Goal: Information Seeking & Learning: Learn about a topic

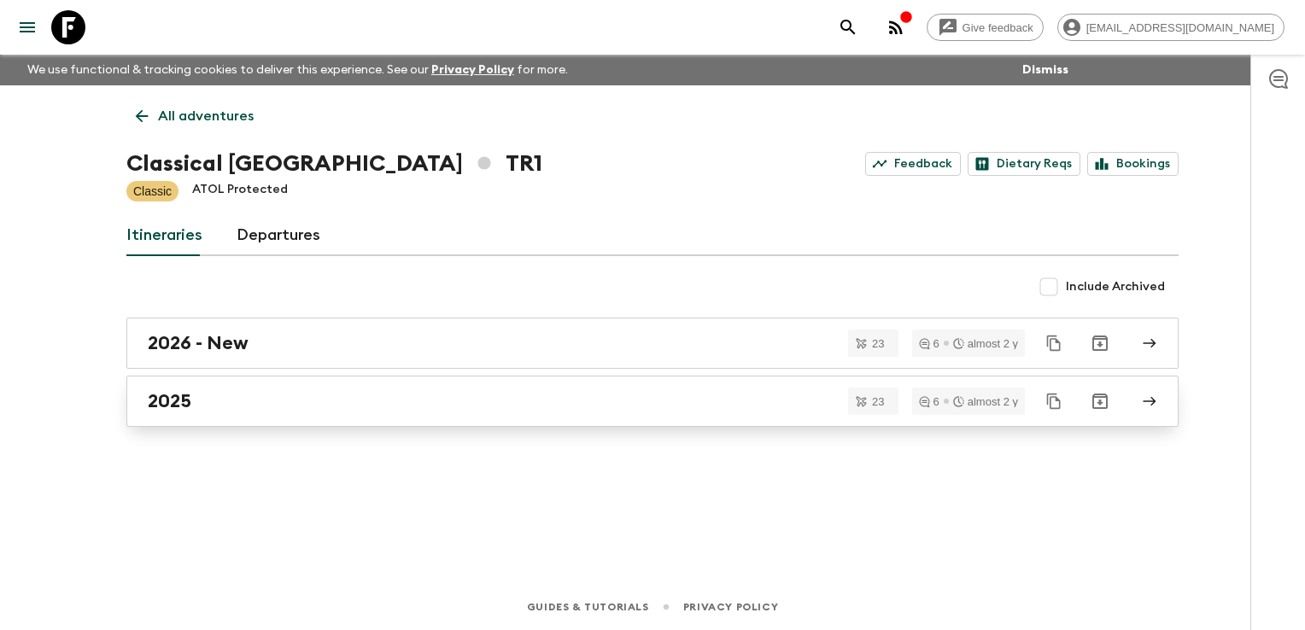
click at [249, 413] on link "2025" at bounding box center [652, 401] width 1052 height 51
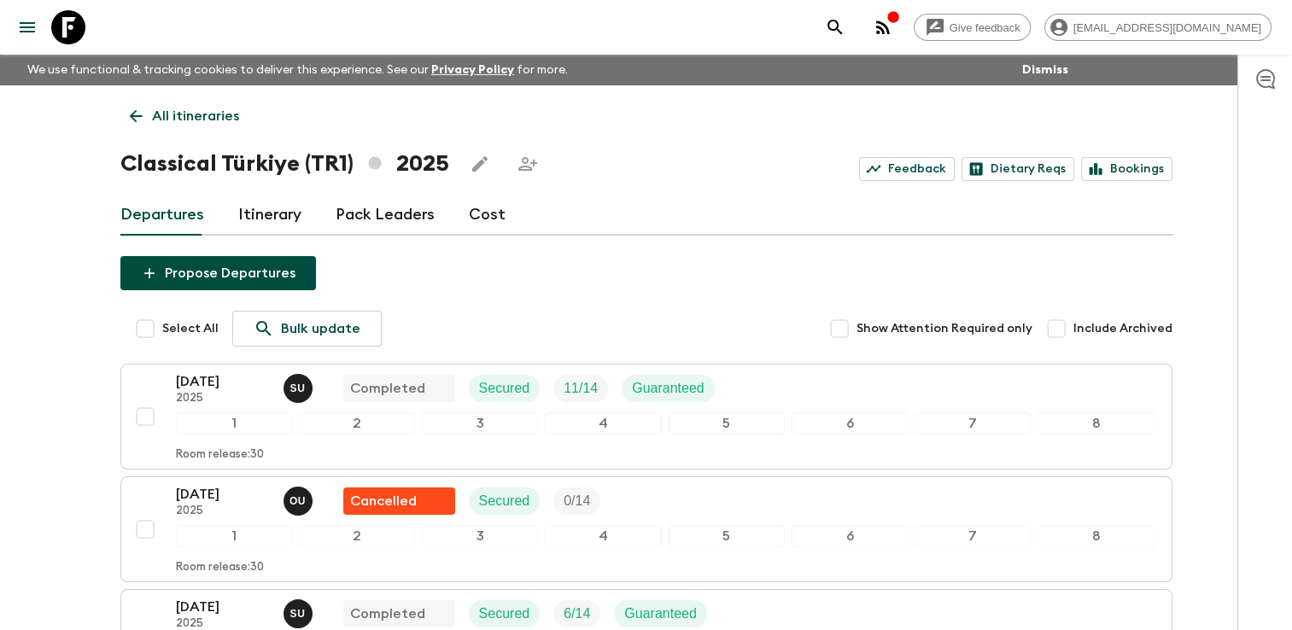
click at [469, 213] on link "Cost" at bounding box center [487, 215] width 37 height 41
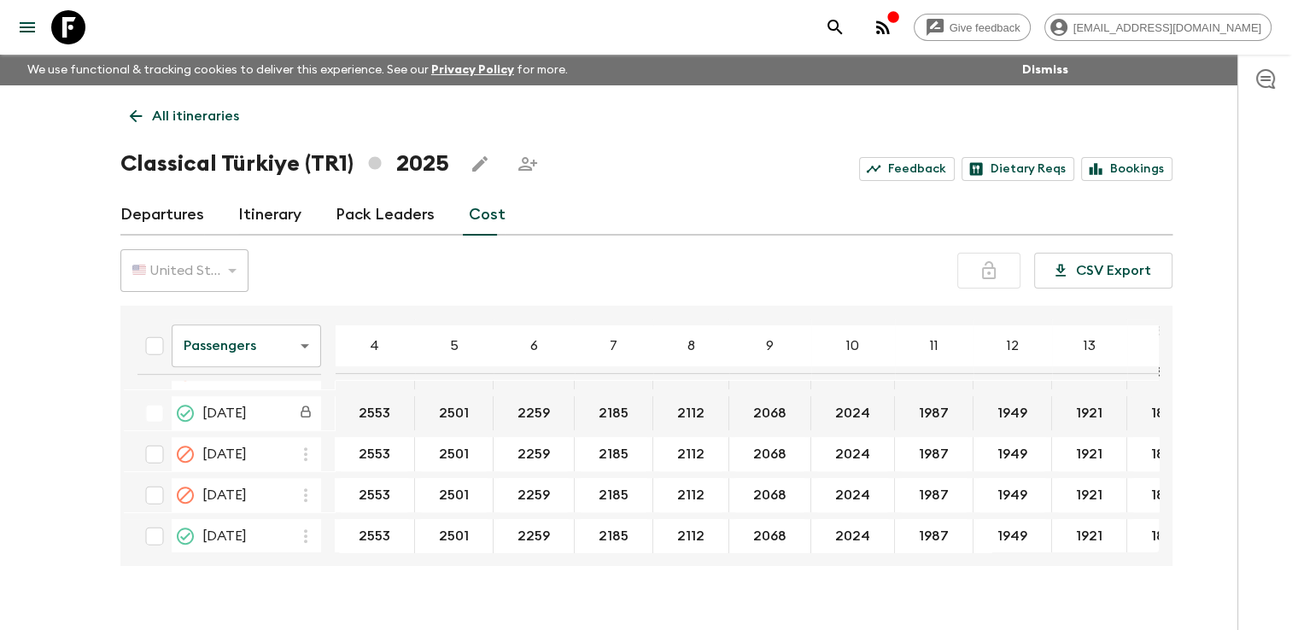
scroll to position [854, 0]
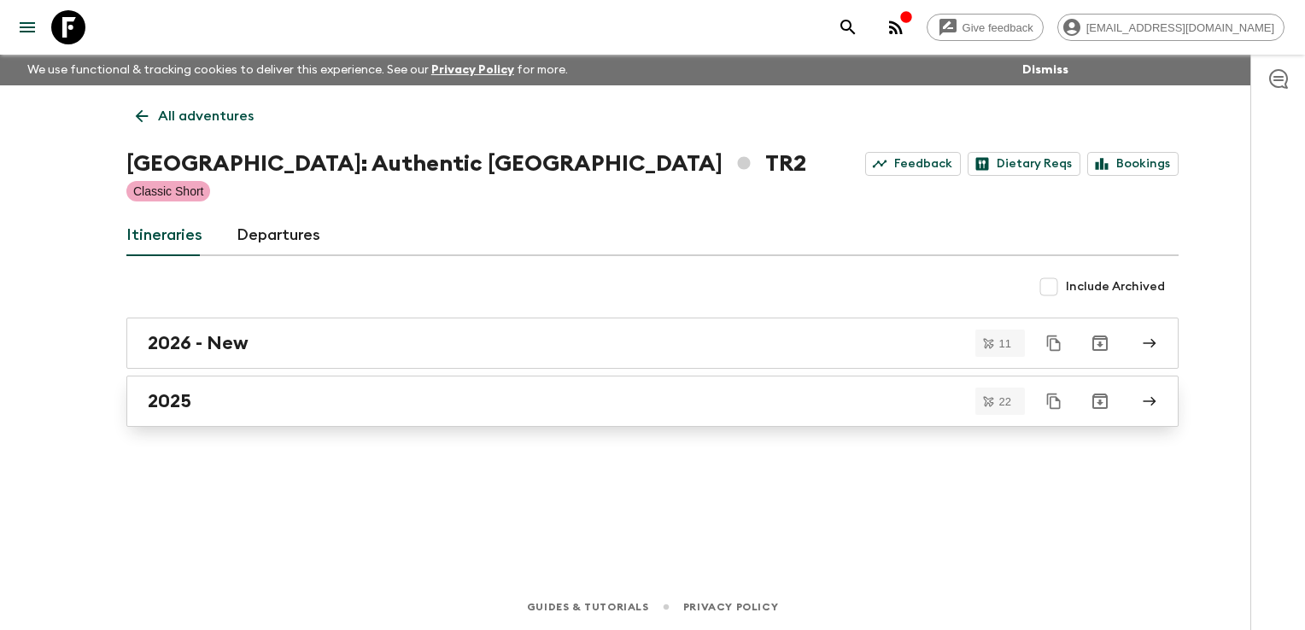
click at [155, 402] on h2 "2025" at bounding box center [170, 401] width 44 height 22
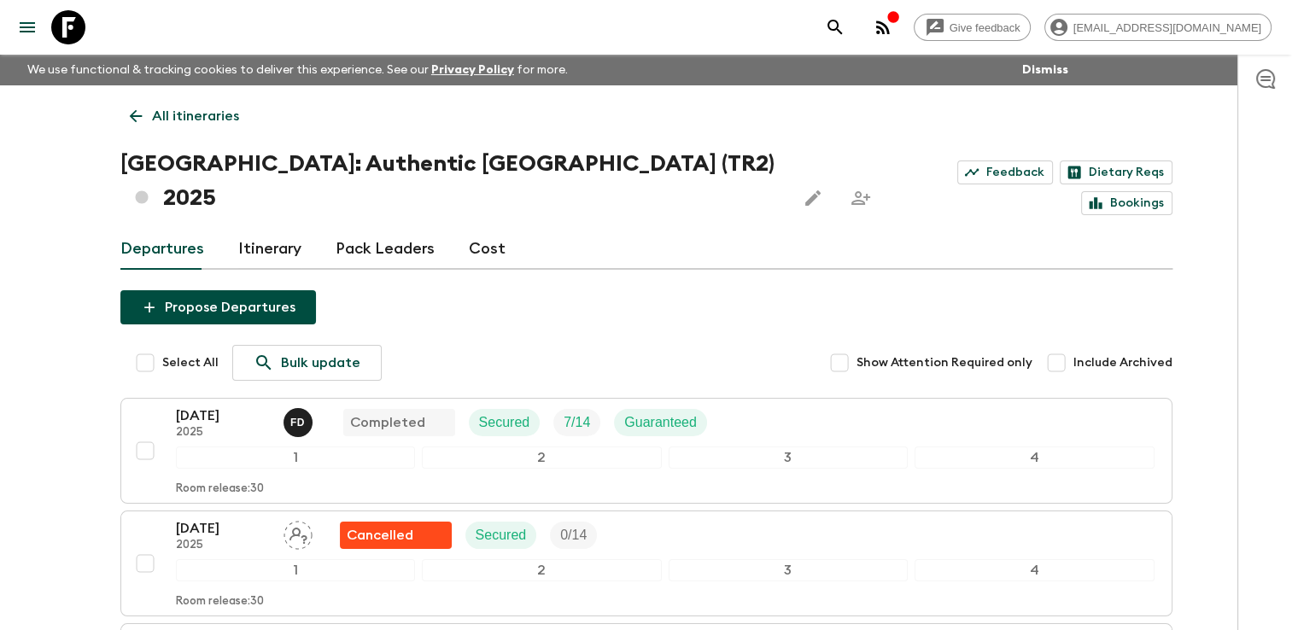
click at [488, 229] on link "Cost" at bounding box center [487, 249] width 37 height 41
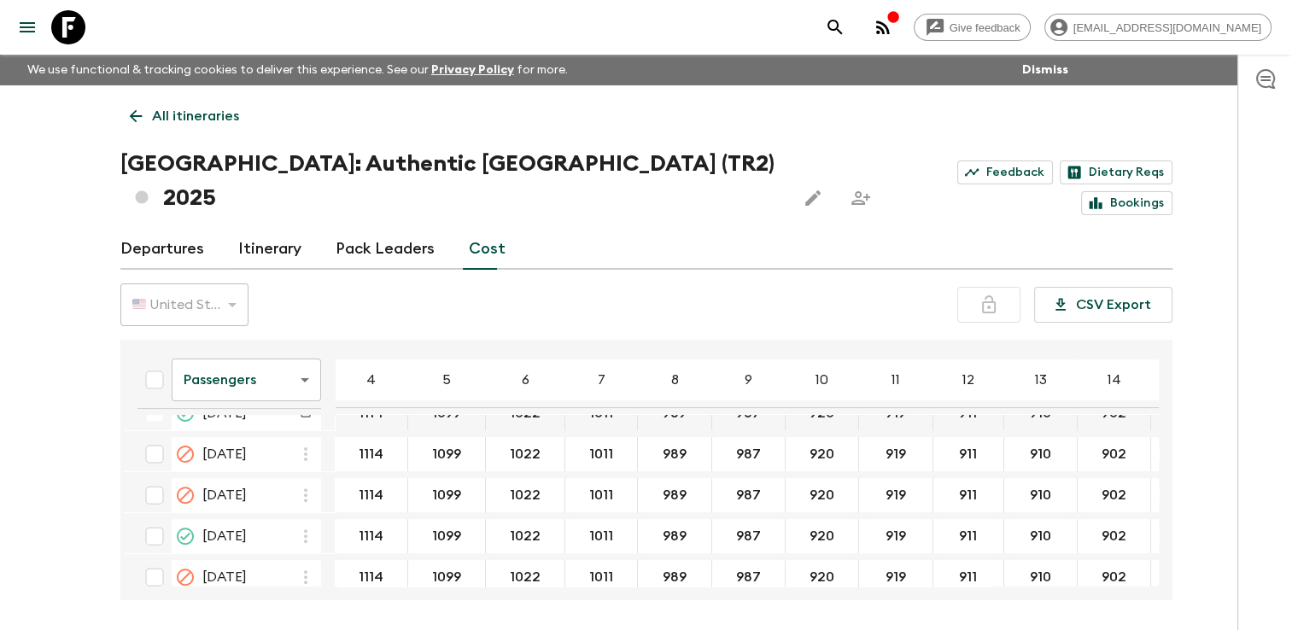
scroll to position [683, 0]
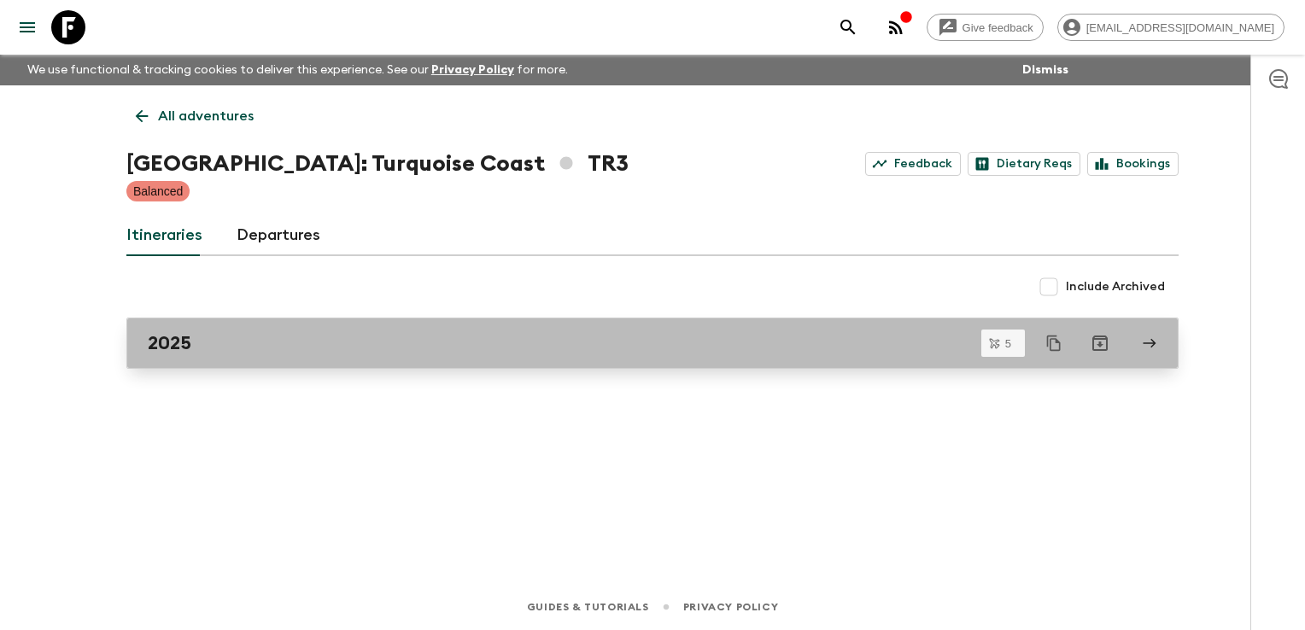
click at [190, 348] on h2 "2025" at bounding box center [170, 343] width 44 height 22
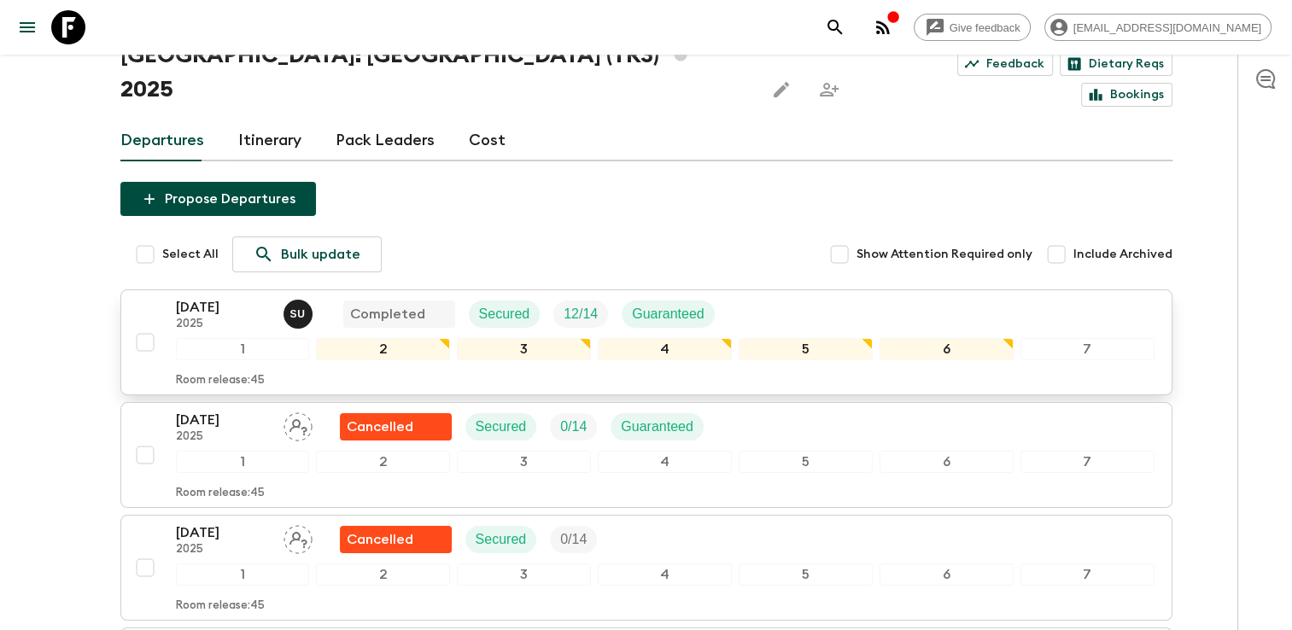
scroll to position [100, 0]
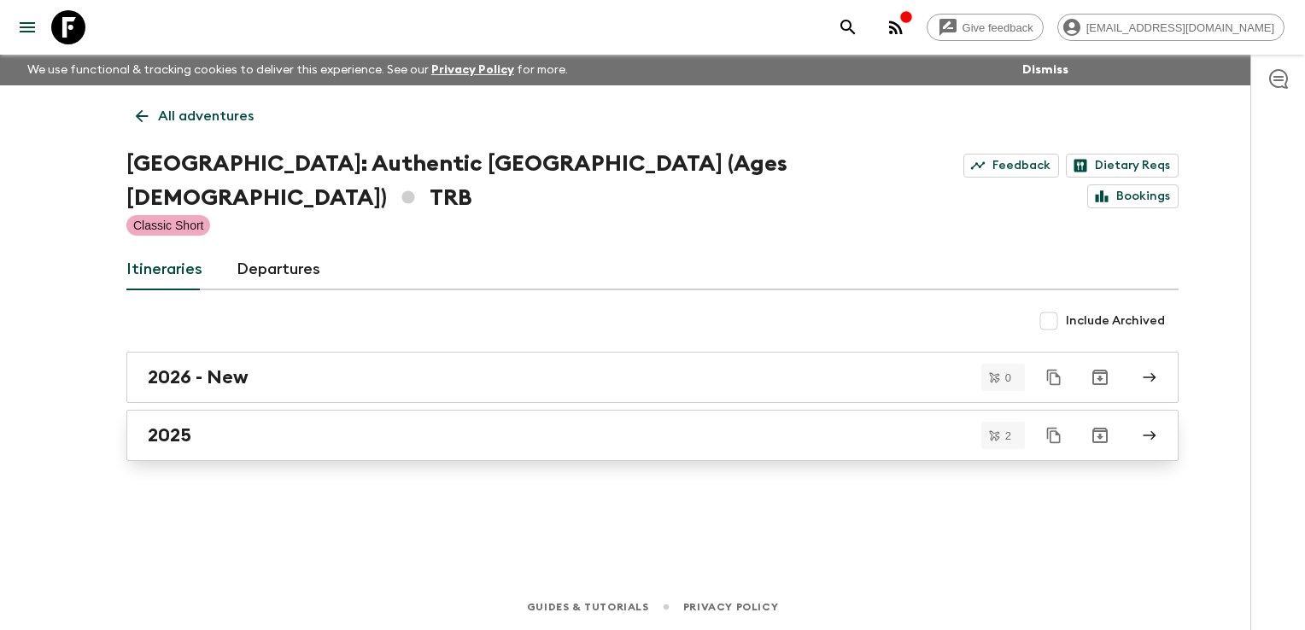
click at [161, 424] on h2 "2025" at bounding box center [170, 435] width 44 height 22
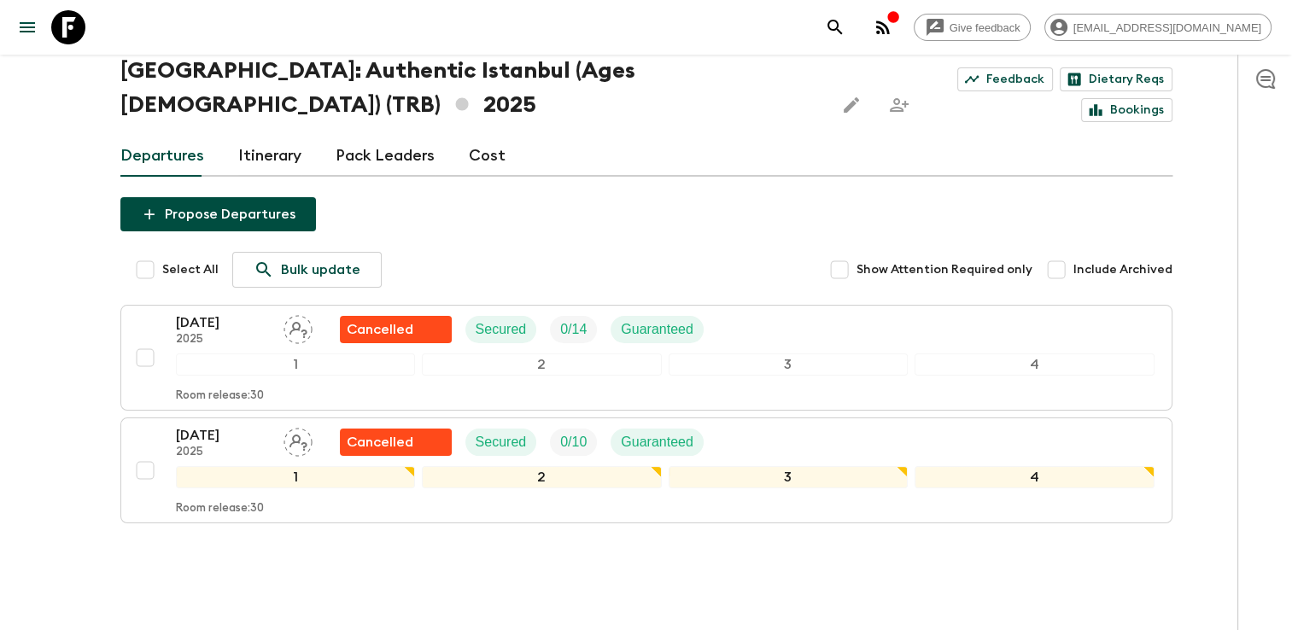
scroll to position [106, 0]
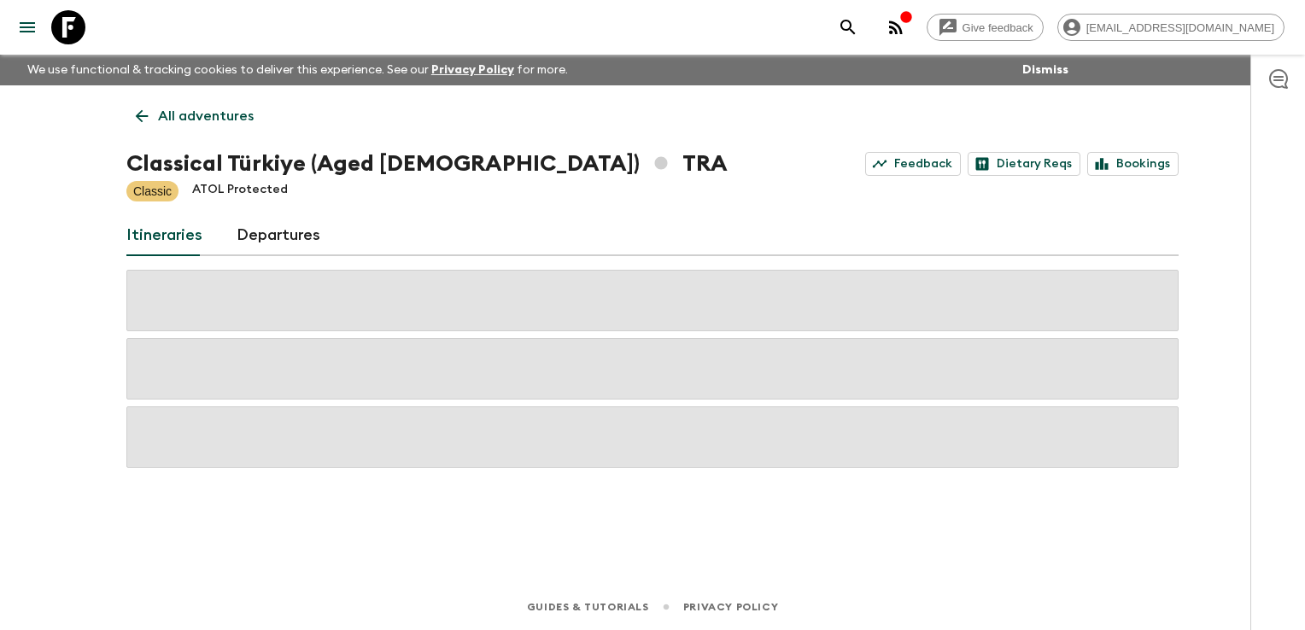
click at [579, 195] on div "Classic ATOL Protected" at bounding box center [652, 191] width 1052 height 20
